Goal: Information Seeking & Learning: Learn about a topic

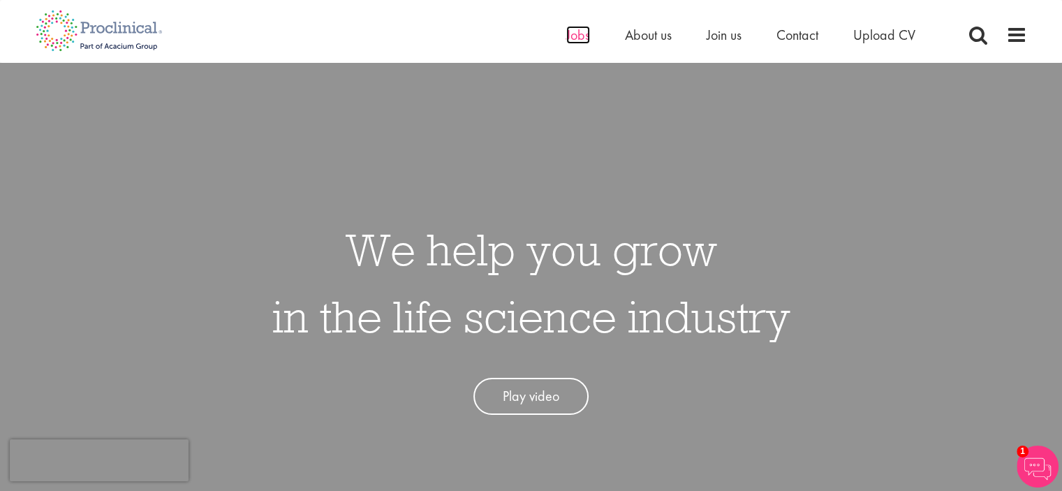
click at [571, 39] on span "Jobs" at bounding box center [578, 35] width 24 height 18
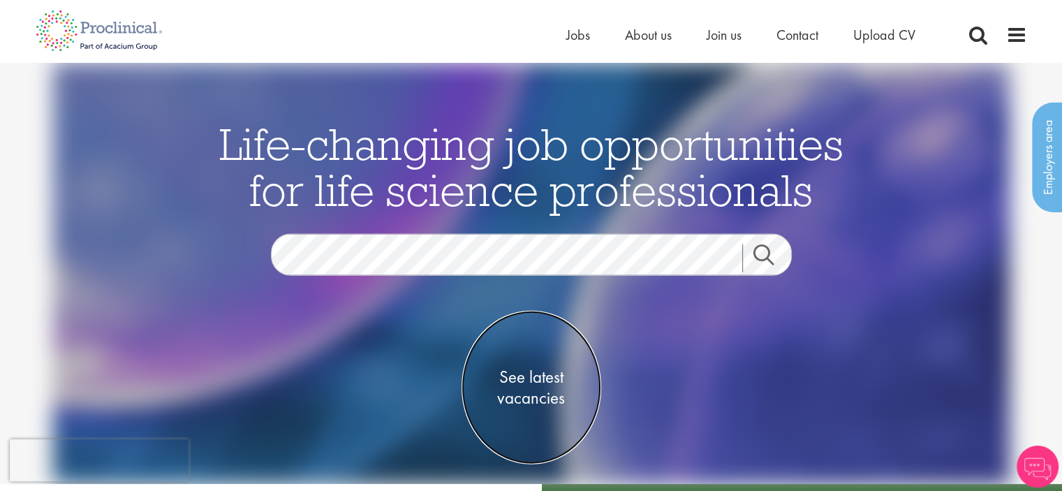
click at [533, 399] on span "See latest vacancies" at bounding box center [532, 387] width 140 height 42
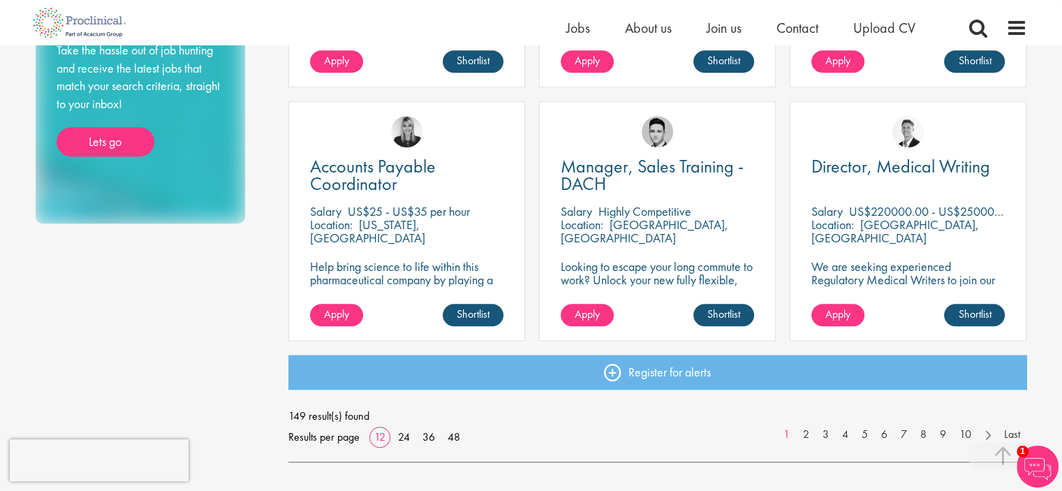
scroll to position [978, 0]
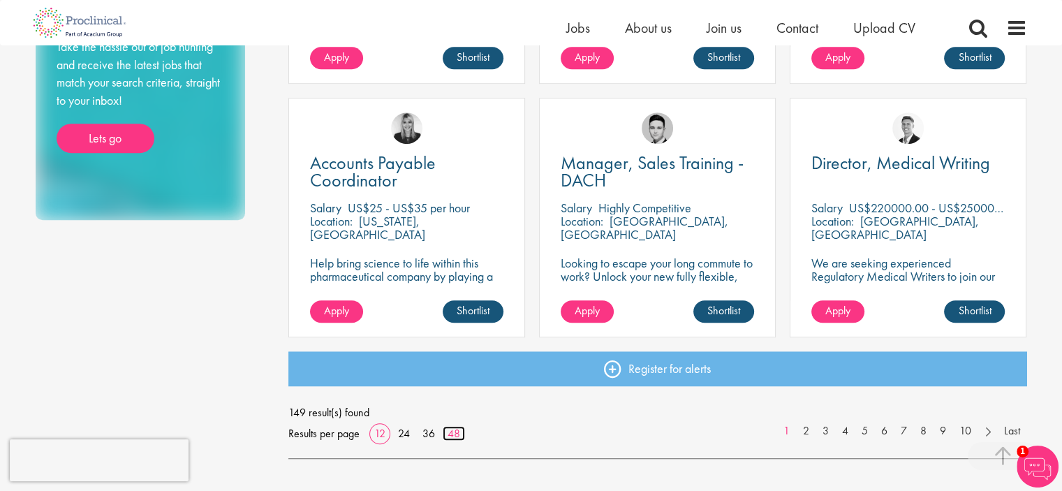
click at [451, 435] on link "48" at bounding box center [454, 433] width 22 height 15
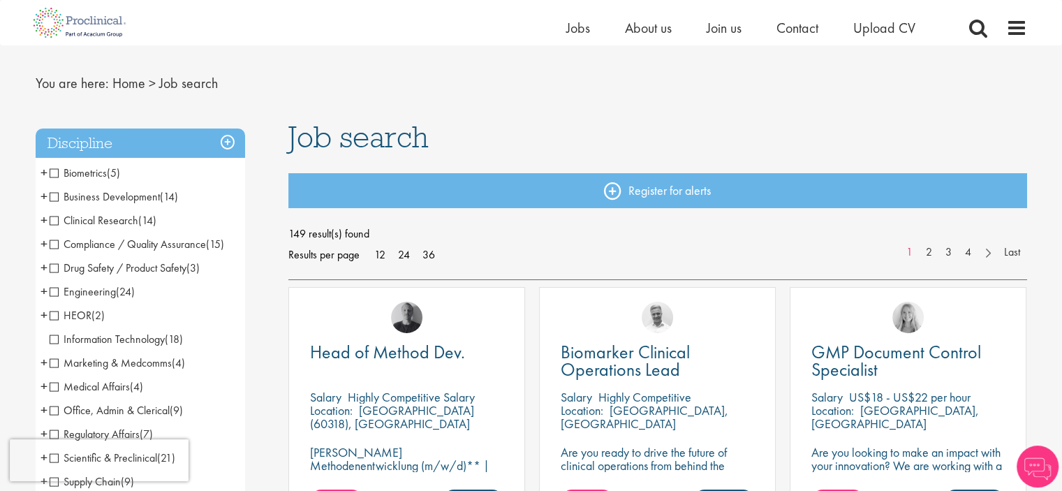
scroll to position [112, 0]
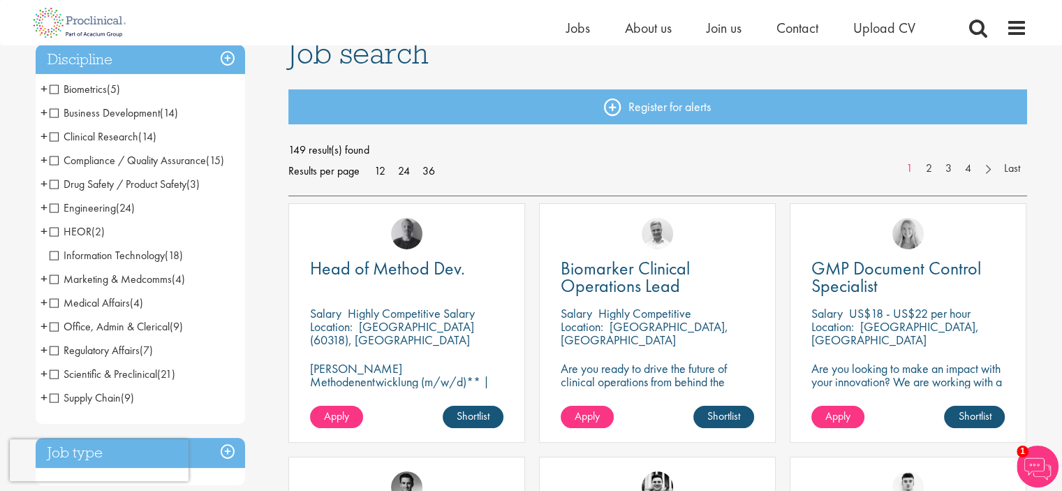
click at [50, 327] on span "Office, Admin & Clerical" at bounding box center [110, 326] width 120 height 15
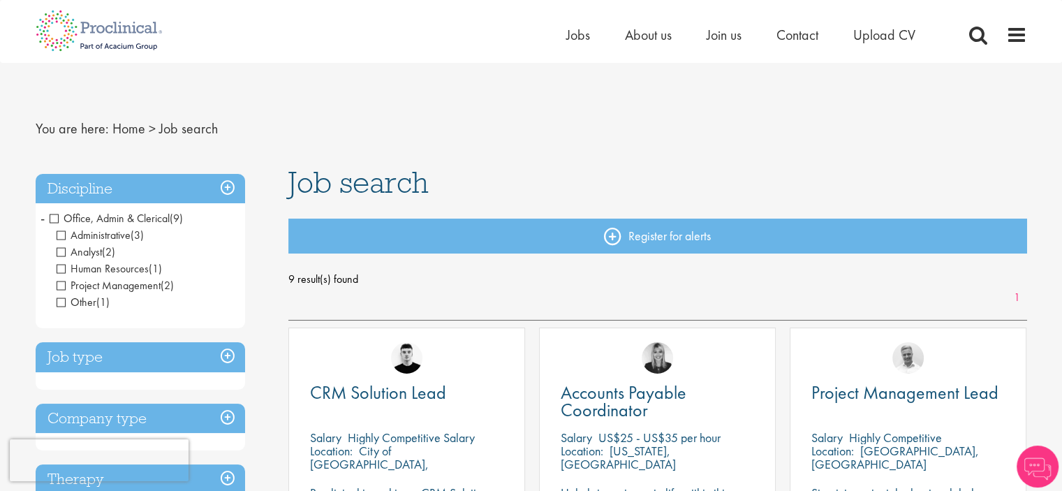
click at [397, 268] on div "Register for alerts" at bounding box center [657, 244] width 739 height 51
click at [400, 270] on span "9 result(s) found" at bounding box center [657, 279] width 739 height 21
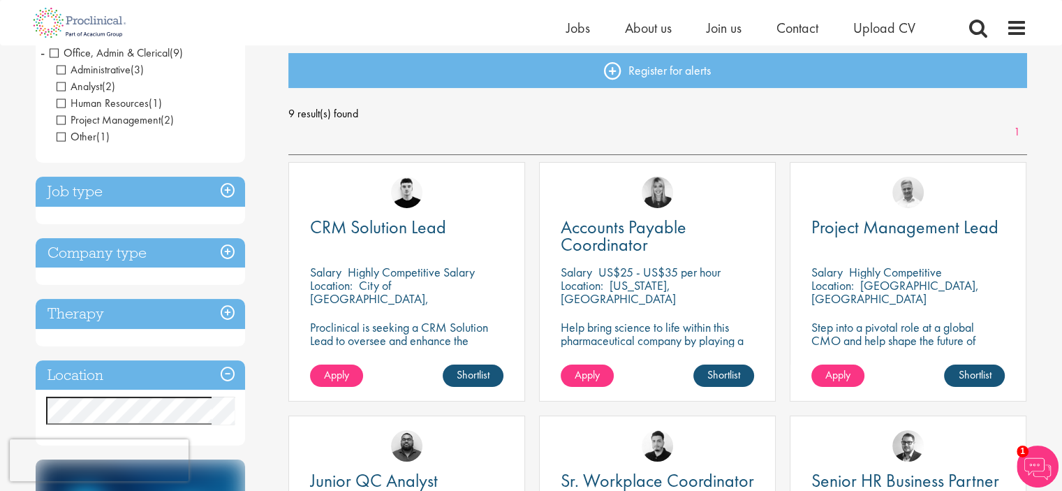
scroll to position [140, 0]
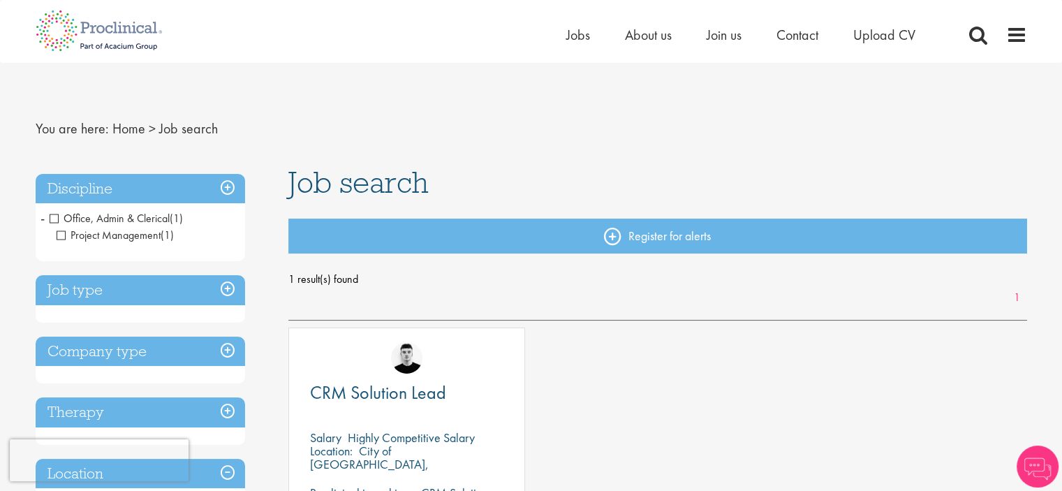
click at [61, 235] on span "Project Management" at bounding box center [109, 235] width 104 height 15
